Goal: Information Seeking & Learning: Find specific page/section

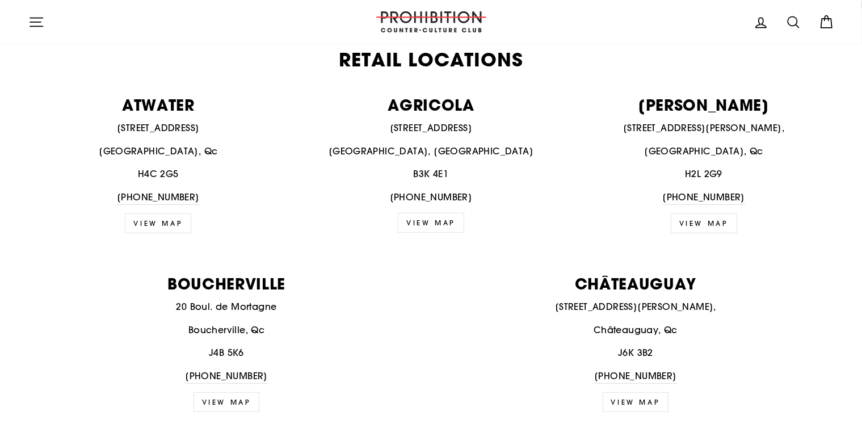
scroll to position [624, 0]
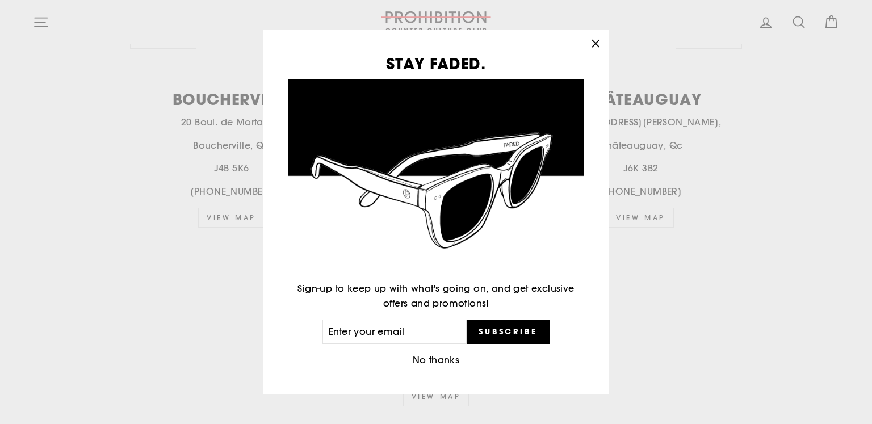
click at [598, 47] on icon "button" at bounding box center [595, 43] width 7 height 7
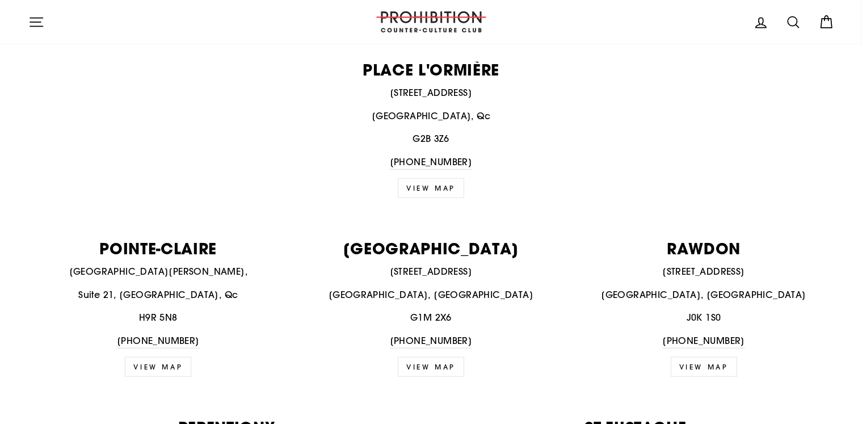
scroll to position [1192, 0]
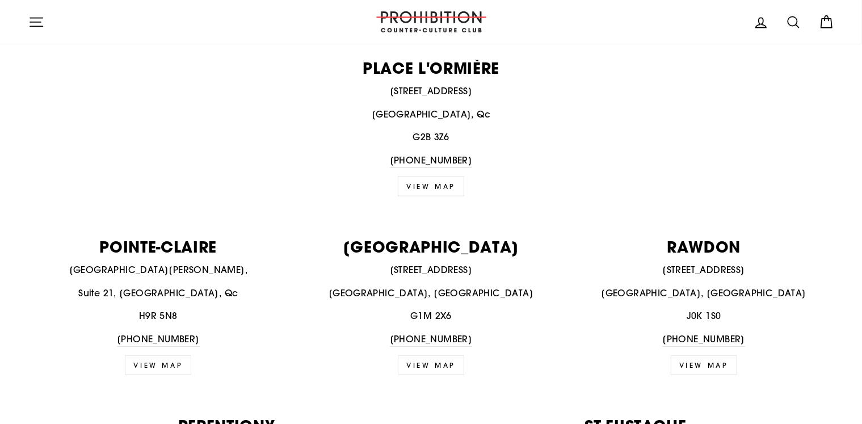
click at [698, 299] on div "[STREET_ADDRESS] [PHONE_NUMBER]" at bounding box center [704, 305] width 261 height 84
click at [699, 249] on p "RAWDON" at bounding box center [704, 246] width 261 height 15
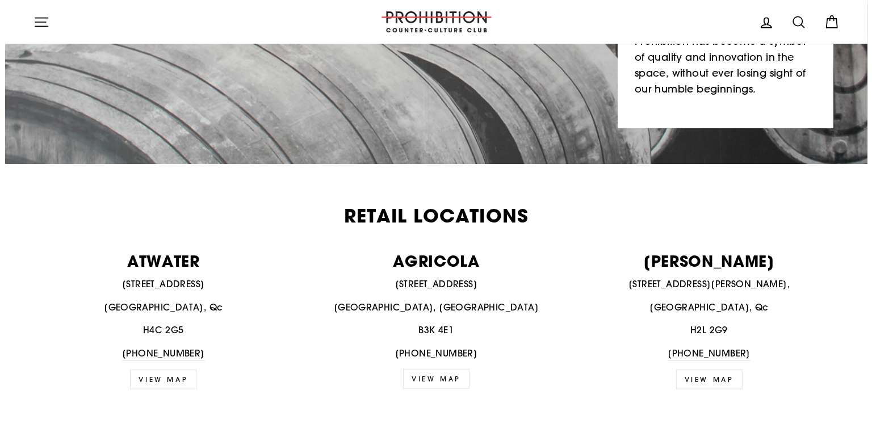
scroll to position [0, 0]
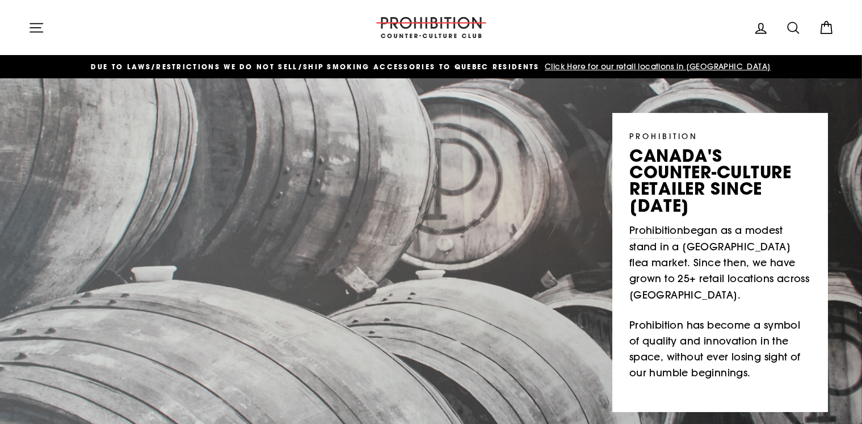
click at [39, 29] on icon "button" at bounding box center [36, 28] width 16 height 16
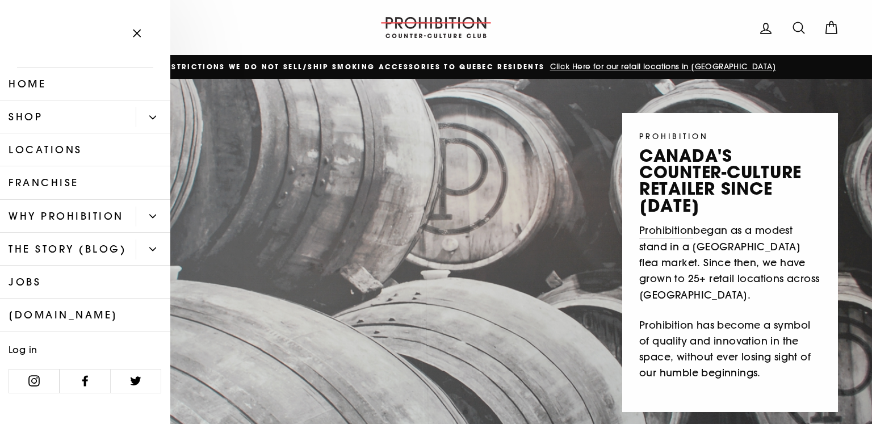
click at [136, 113] on button "Primary" at bounding box center [153, 117] width 35 height 20
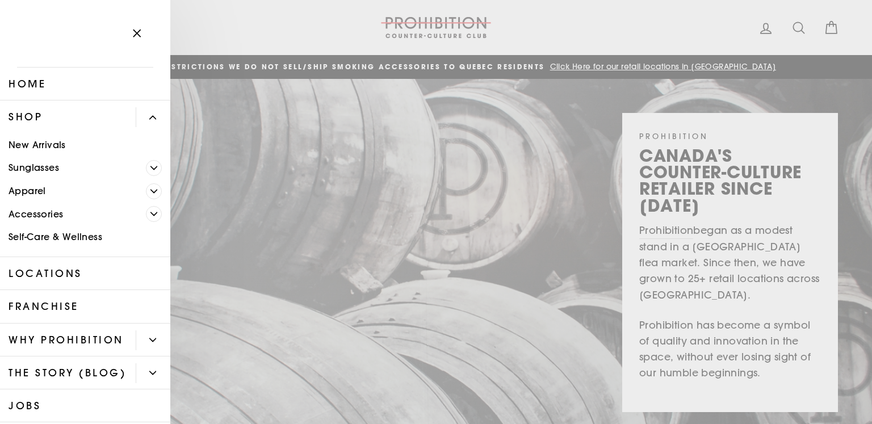
click at [35, 191] on link "Apparel" at bounding box center [73, 190] width 146 height 23
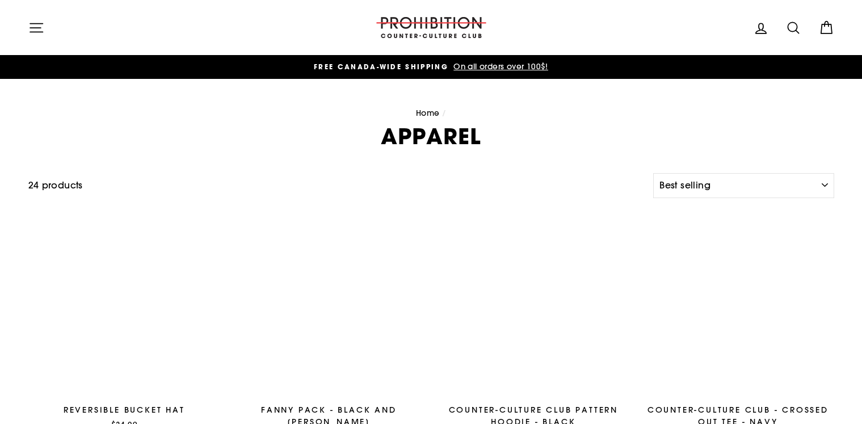
select select "best-selling"
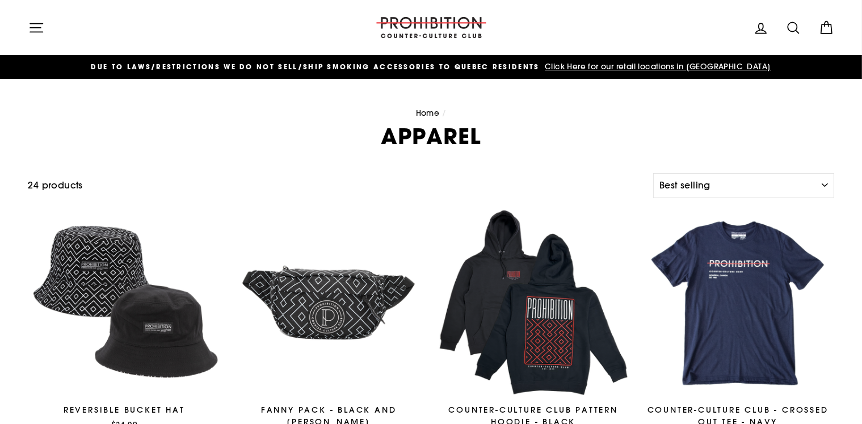
click at [34, 28] on icon "button" at bounding box center [36, 28] width 16 height 16
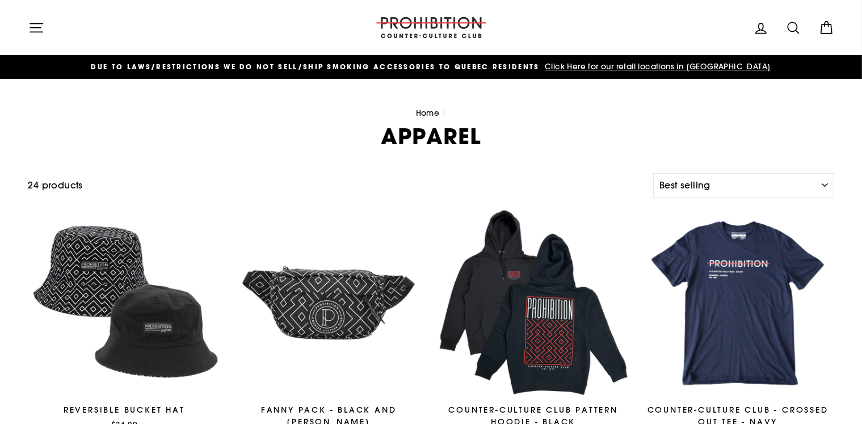
click at [30, 35] on icon "button" at bounding box center [36, 28] width 16 height 16
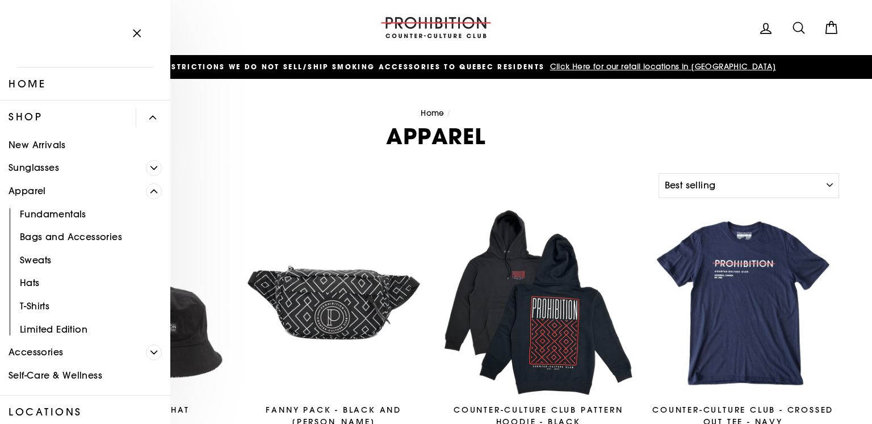
click at [146, 173] on span "Primary" at bounding box center [154, 168] width 16 height 16
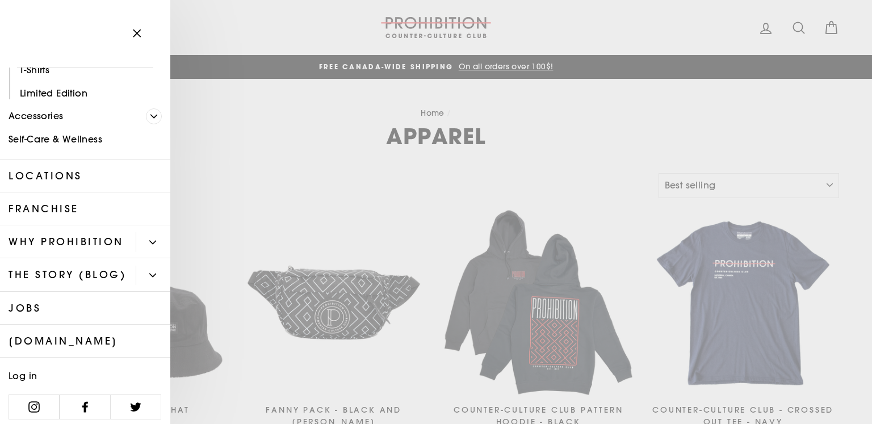
scroll to position [493, 0]
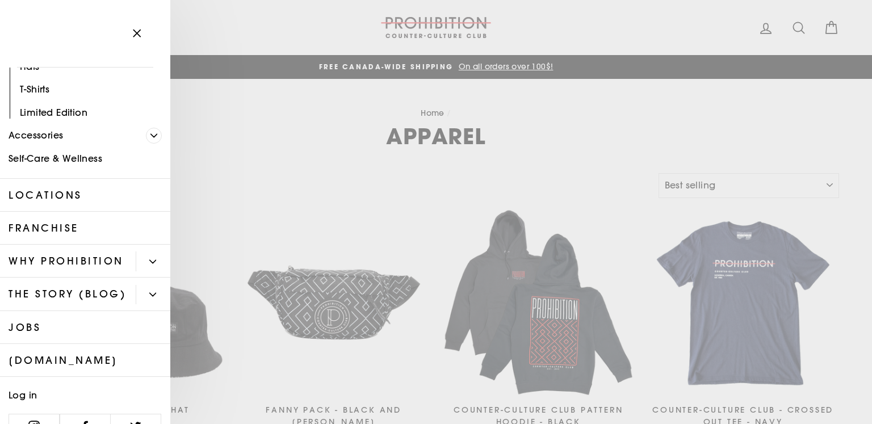
click at [148, 305] on button "Primary" at bounding box center [153, 295] width 35 height 20
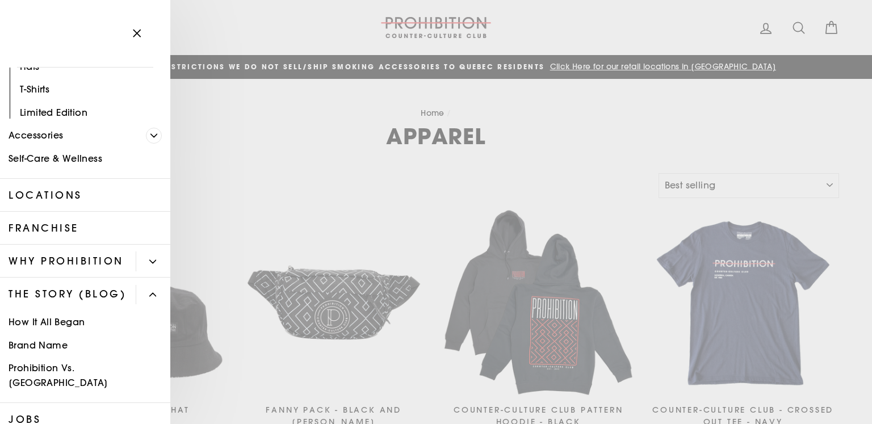
click at [146, 140] on span "Primary" at bounding box center [154, 136] width 16 height 16
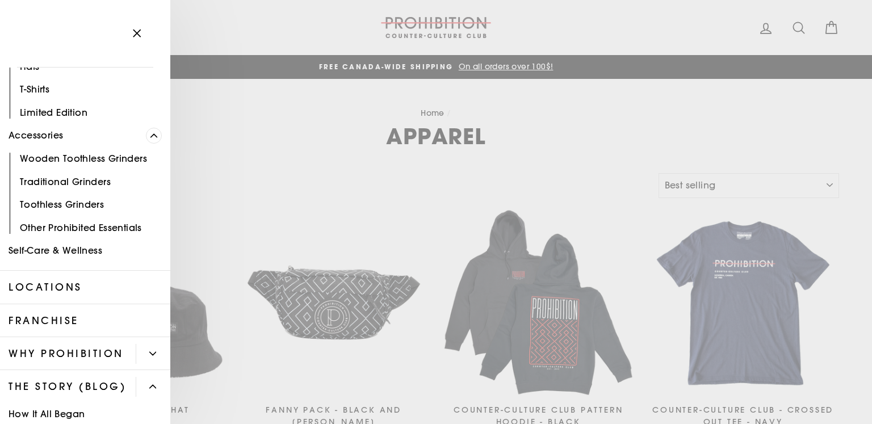
click at [100, 226] on link "Other Prohibited Essentials" at bounding box center [85, 227] width 170 height 23
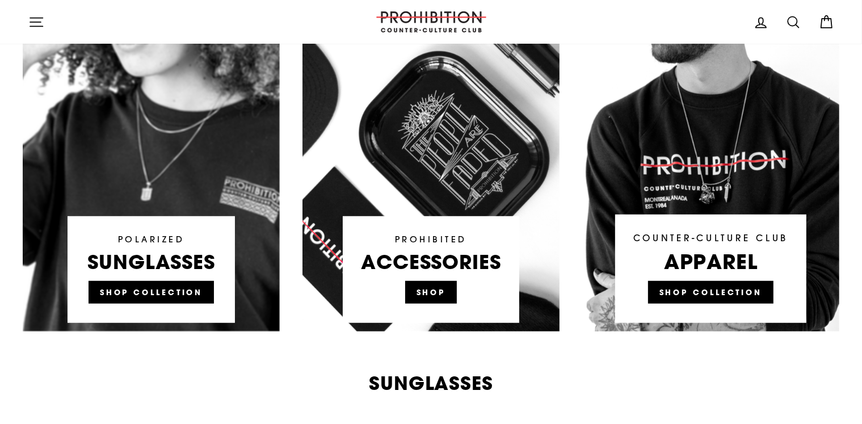
scroll to position [738, 0]
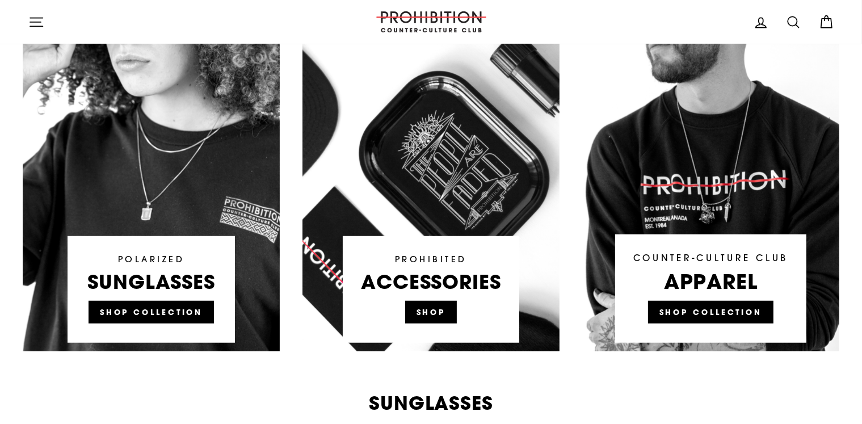
click at [429, 310] on link at bounding box center [431, 135] width 257 height 431
click at [690, 301] on link at bounding box center [710, 135] width 257 height 431
click at [420, 316] on link at bounding box center [431, 135] width 257 height 431
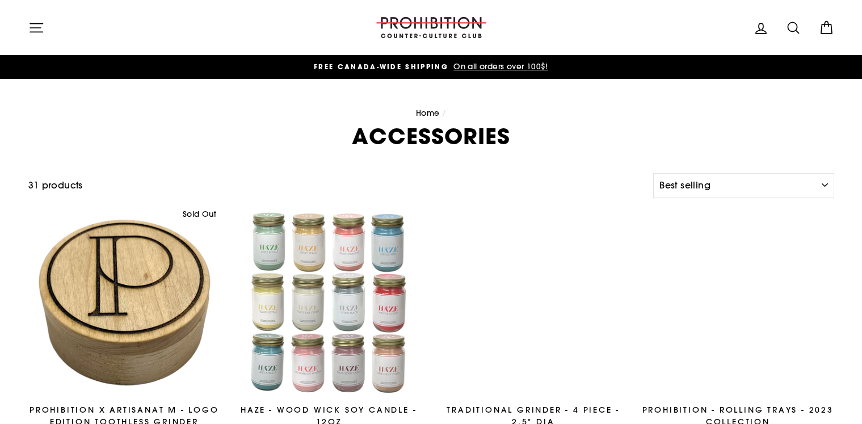
select select "best-selling"
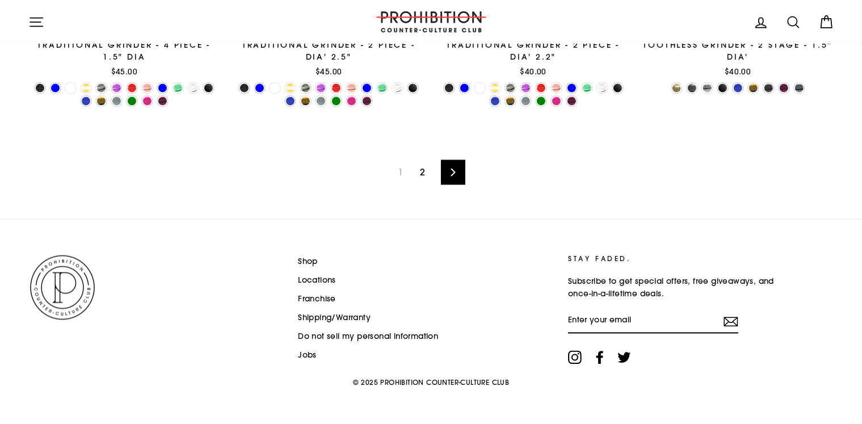
scroll to position [2004, 0]
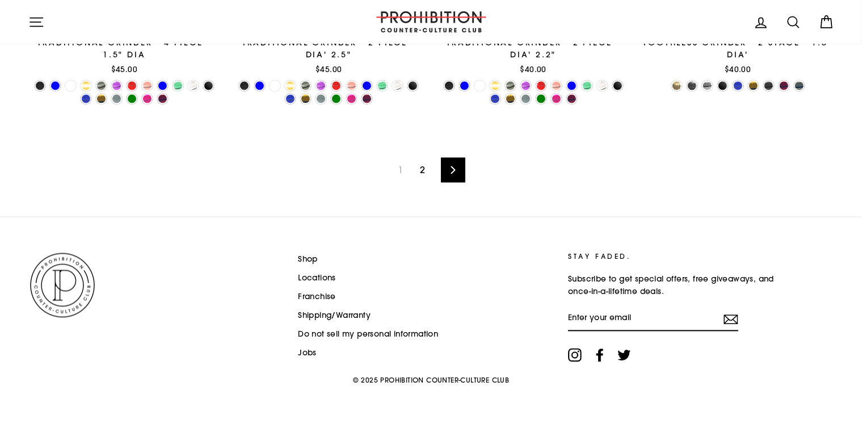
click at [447, 171] on link "Next" at bounding box center [453, 170] width 24 height 25
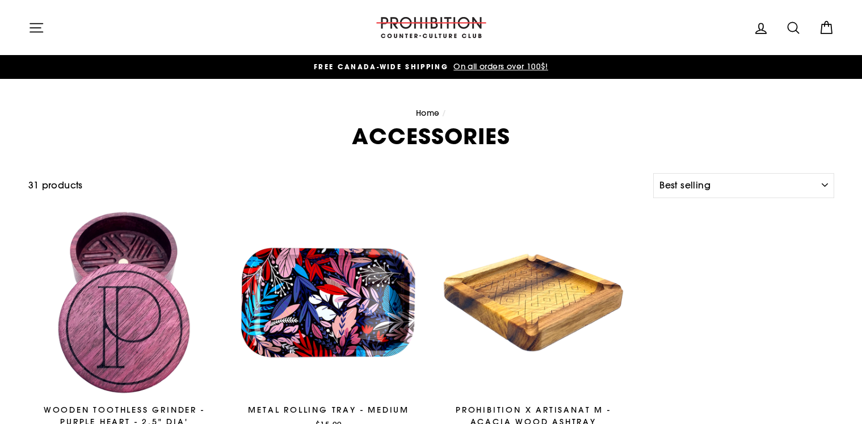
select select "best-selling"
click at [711, 192] on select "Sort Featured Best selling Alphabetically, A-Z Alphabetically, Z-A Price, low t…" at bounding box center [743, 185] width 180 height 25
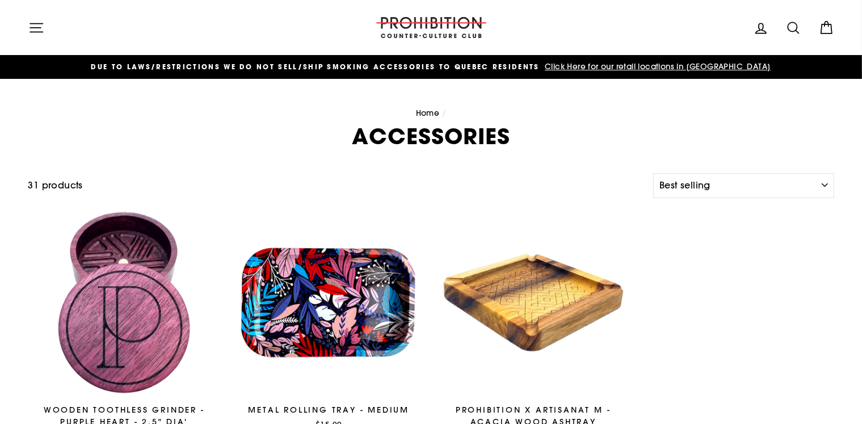
click at [561, 198] on div "Filter 31 products Sort Sort Featured Best selling Alphabetically, A-Z Alphabet…" at bounding box center [431, 189] width 806 height 33
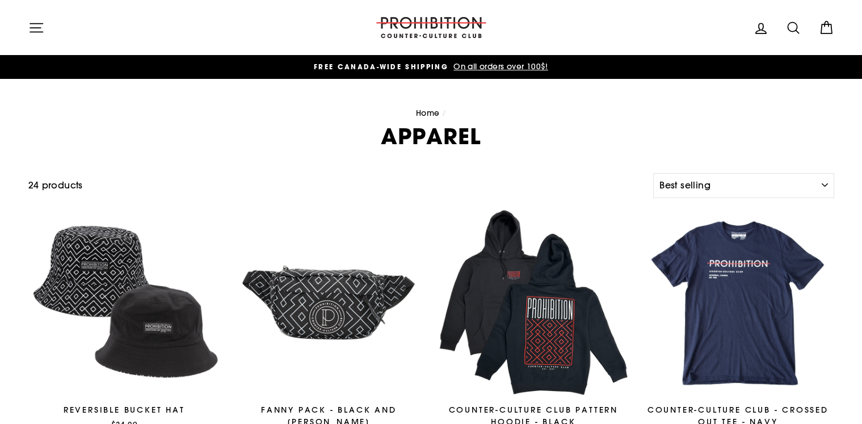
select select "best-selling"
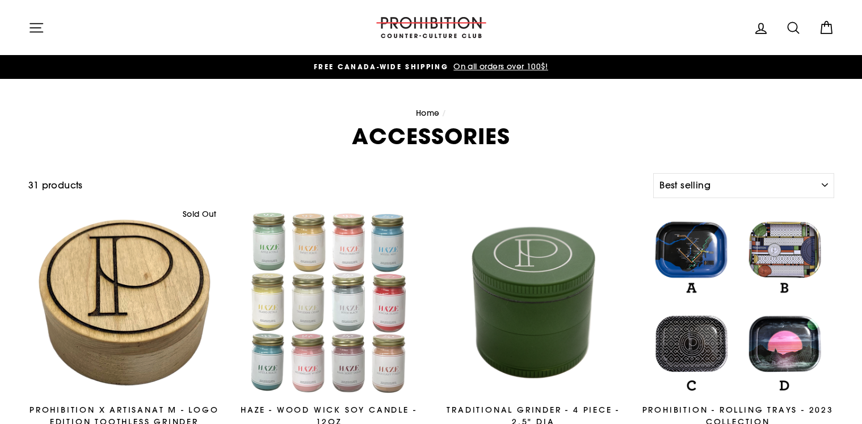
select select "best-selling"
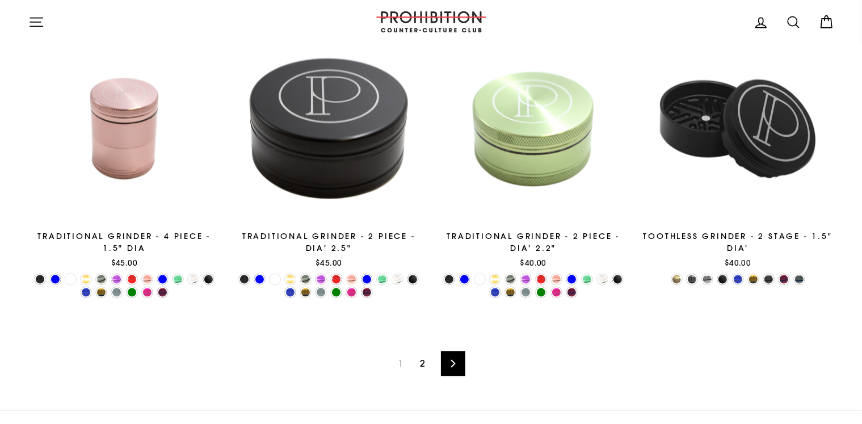
scroll to position [1664, 0]
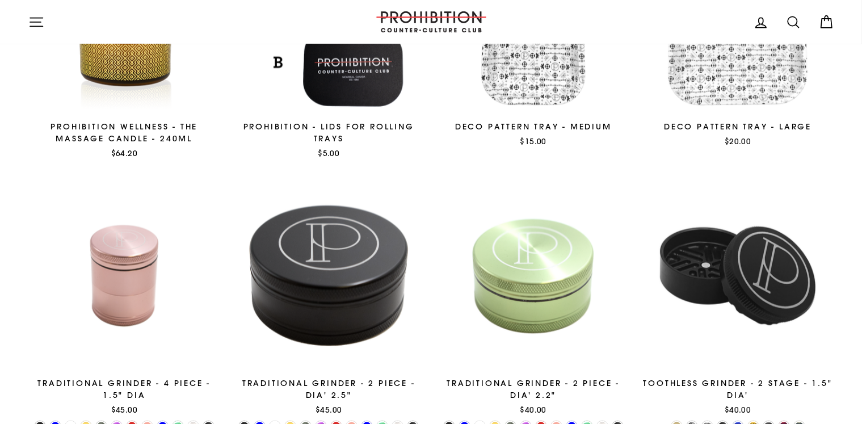
click at [794, 24] on icon at bounding box center [794, 22] width 16 height 16
type input "pen"
click at [28, 9] on button "Search" at bounding box center [40, 22] width 24 height 27
